Goal: Information Seeking & Learning: Stay updated

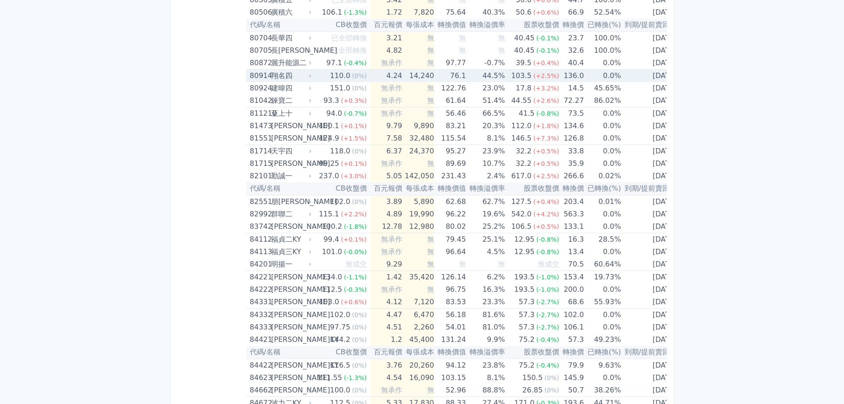
scroll to position [4797, 0]
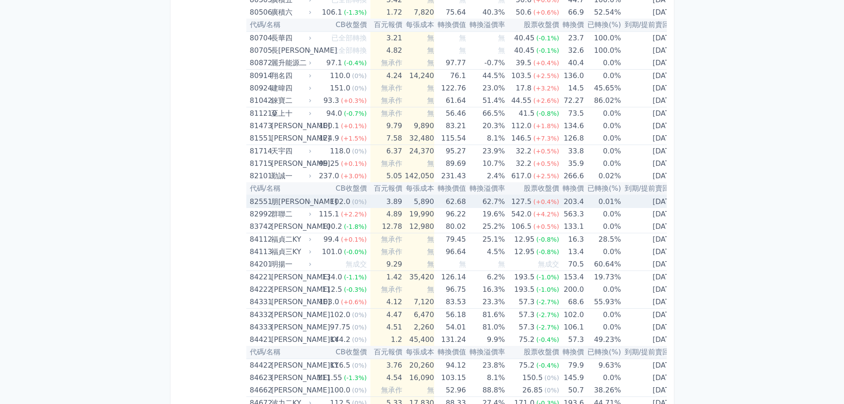
click at [505, 204] on td "127.5 (+0.4%)" at bounding box center [532, 201] width 54 height 13
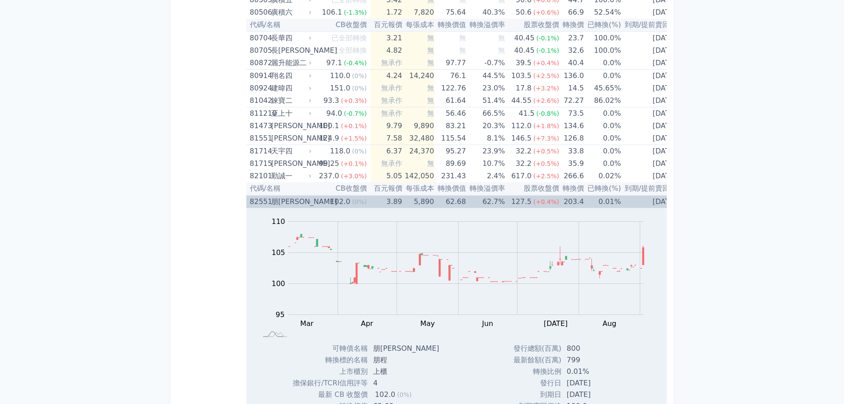
click at [505, 202] on td "127.5 (+0.4%)" at bounding box center [532, 201] width 54 height 13
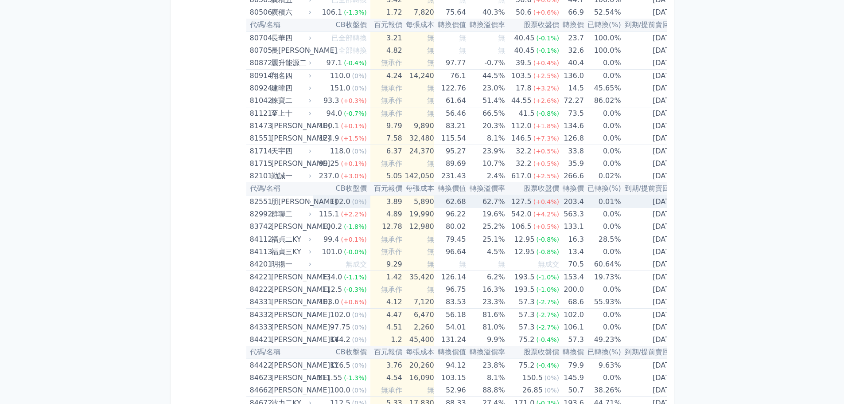
click at [505, 202] on td "127.5 (+0.4%)" at bounding box center [532, 201] width 54 height 13
drag, startPoint x: 154, startPoint y: 176, endPoint x: 263, endPoint y: 119, distance: 122.9
